Goal: Navigation & Orientation: Understand site structure

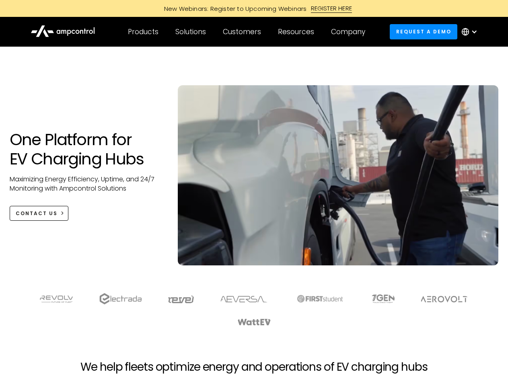
click at [247, 32] on div "Customers" at bounding box center [242, 31] width 38 height 9
click at [143, 32] on div "Products" at bounding box center [143, 31] width 31 height 9
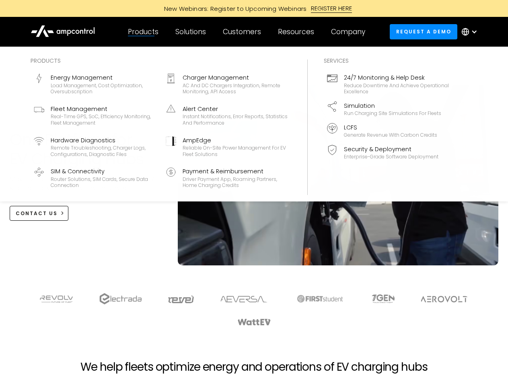
click at [191, 32] on div "Solutions" at bounding box center [190, 31] width 31 height 9
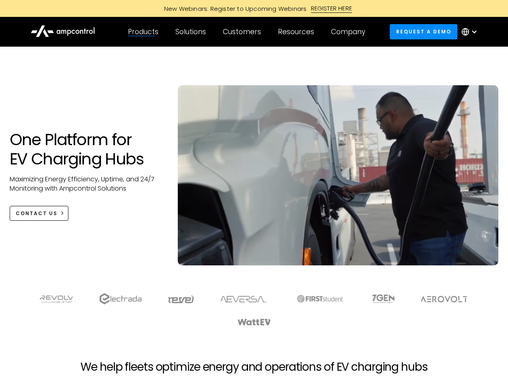
click at [243, 32] on div "Customers" at bounding box center [242, 31] width 38 height 9
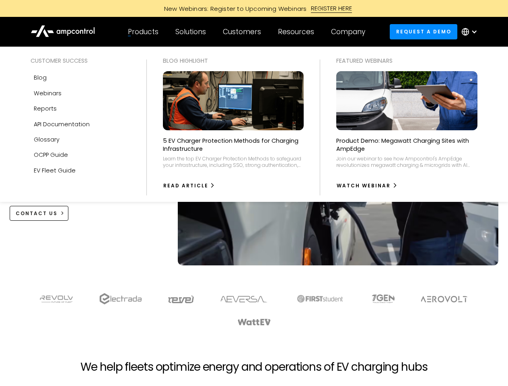
click at [298, 32] on div "Resources" at bounding box center [296, 31] width 36 height 9
click at [351, 32] on div "Company" at bounding box center [348, 31] width 34 height 9
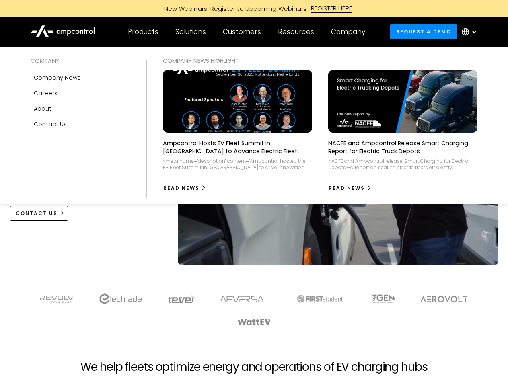
click at [472, 32] on div at bounding box center [474, 32] width 6 height 6
